Goal: Find specific page/section: Find specific page/section

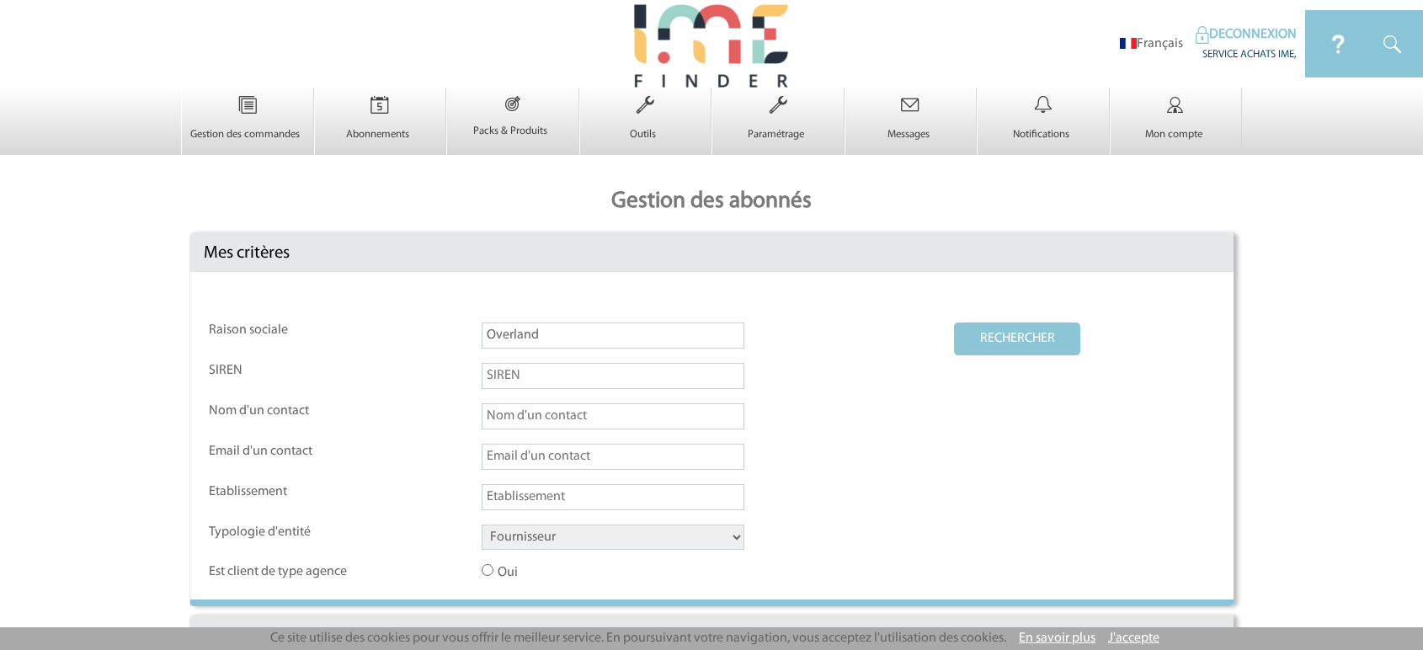
select select "FOURNISSEUR"
click at [1248, 30] on link "DECONNEXION" at bounding box center [1246, 34] width 101 height 13
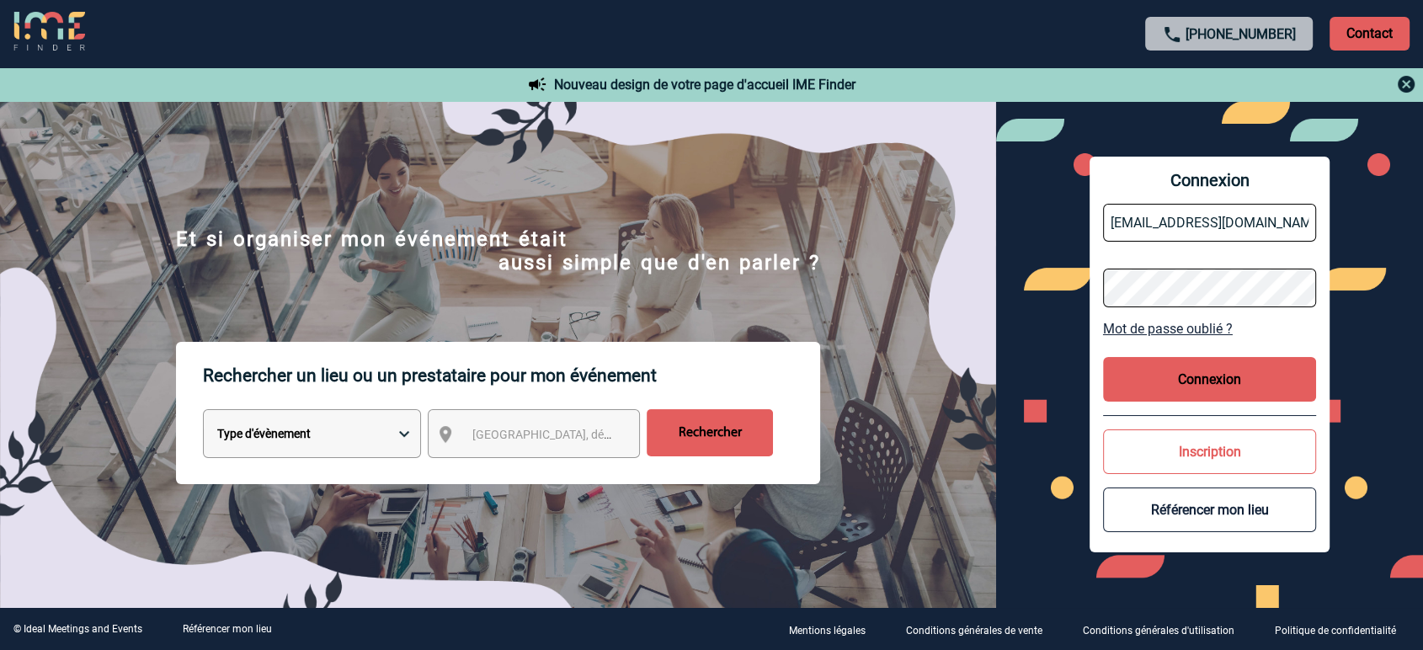
click at [1217, 227] on input "partenariats@ime-groupe.com" at bounding box center [1210, 223] width 214 height 38
type input "jbonnaudet@ime-groupe.com"
click at [1206, 365] on button "Connexion" at bounding box center [1210, 379] width 214 height 45
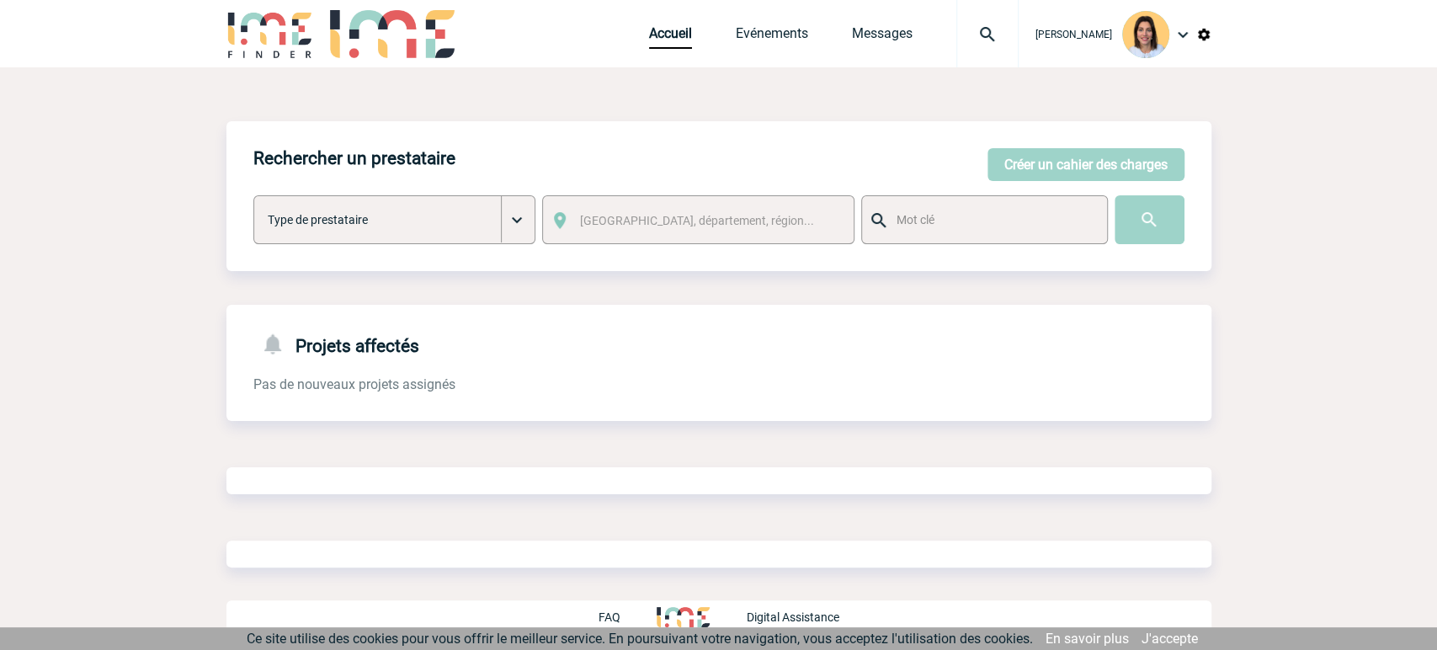
click at [1185, 227] on div "Créer un cahier des charges [PERSON_NAME] un cahier des charges Type de prestat…" at bounding box center [718, 217] width 985 height 56
click at [1153, 227] on input "image" at bounding box center [1150, 219] width 70 height 49
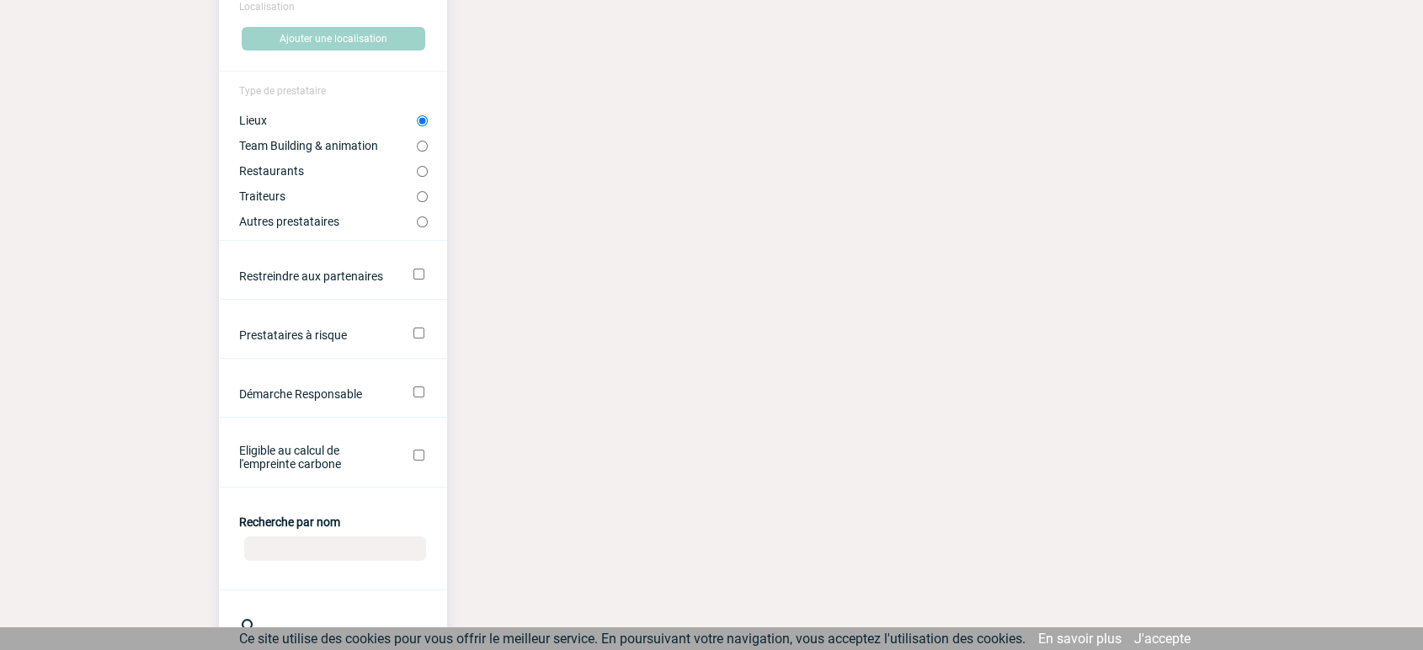
scroll to position [280, 0]
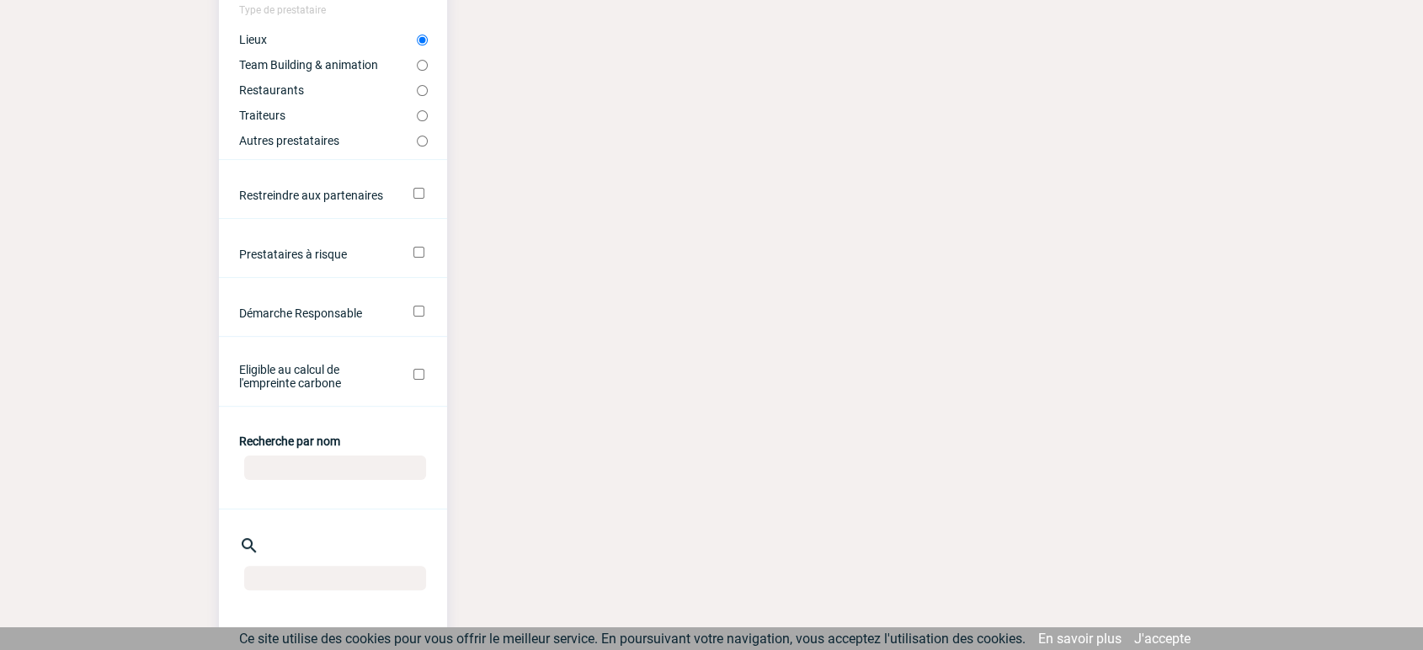
click at [298, 473] on input "Recherche par nom" at bounding box center [335, 467] width 182 height 24
type input "overland"
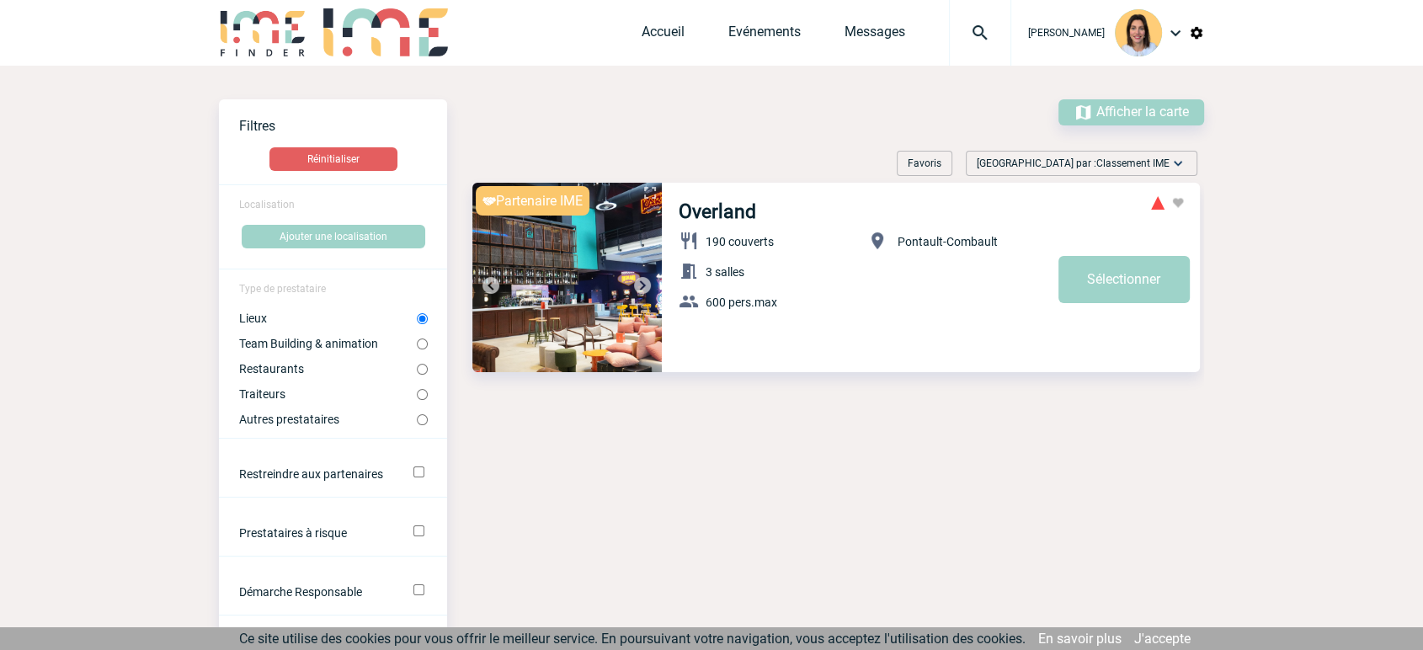
scroll to position [0, 0]
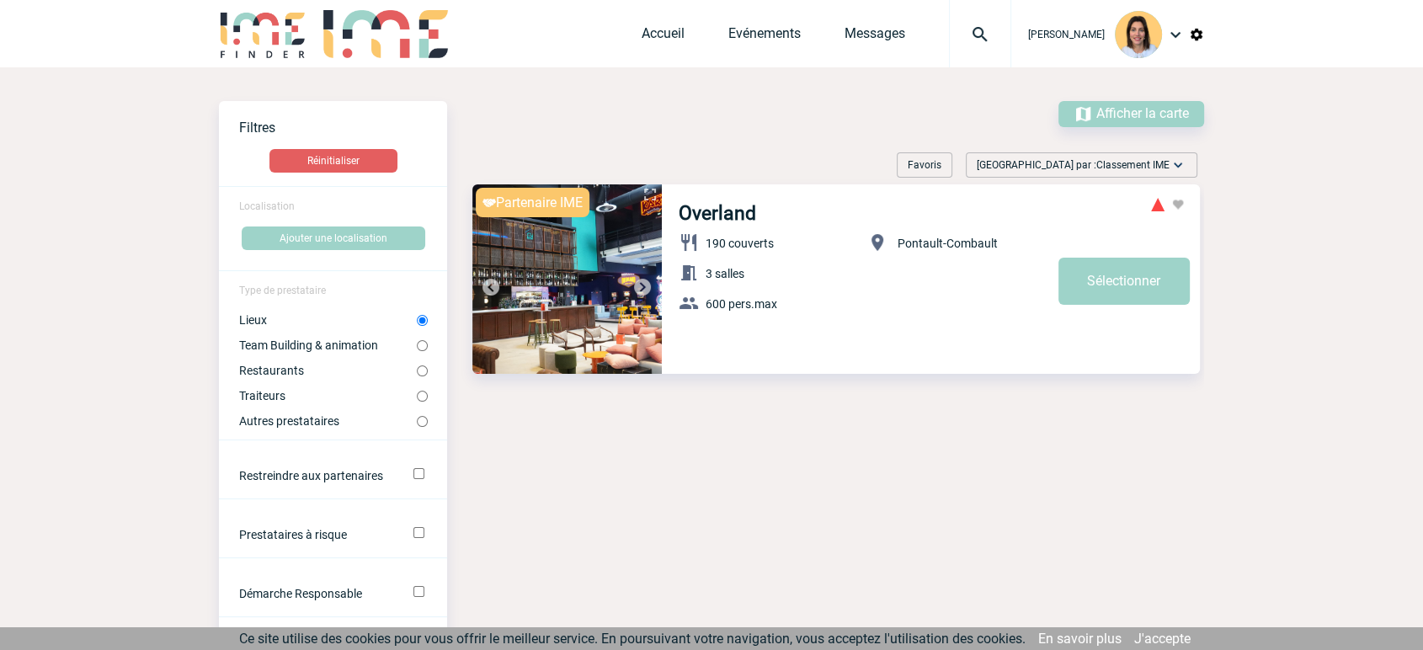
click at [1183, 642] on link "J'accepte" at bounding box center [1162, 639] width 56 height 16
